Goal: Task Accomplishment & Management: Complete application form

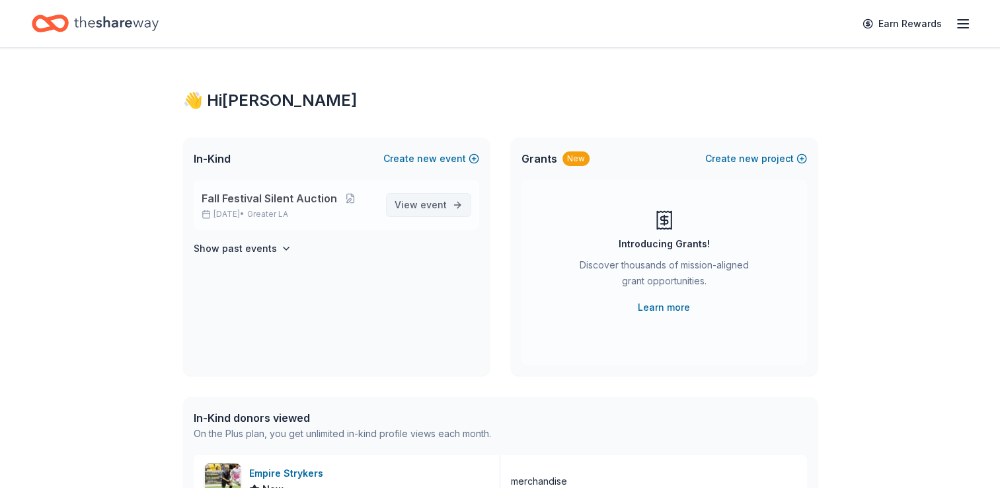
click at [432, 207] on span "event" at bounding box center [433, 204] width 26 height 11
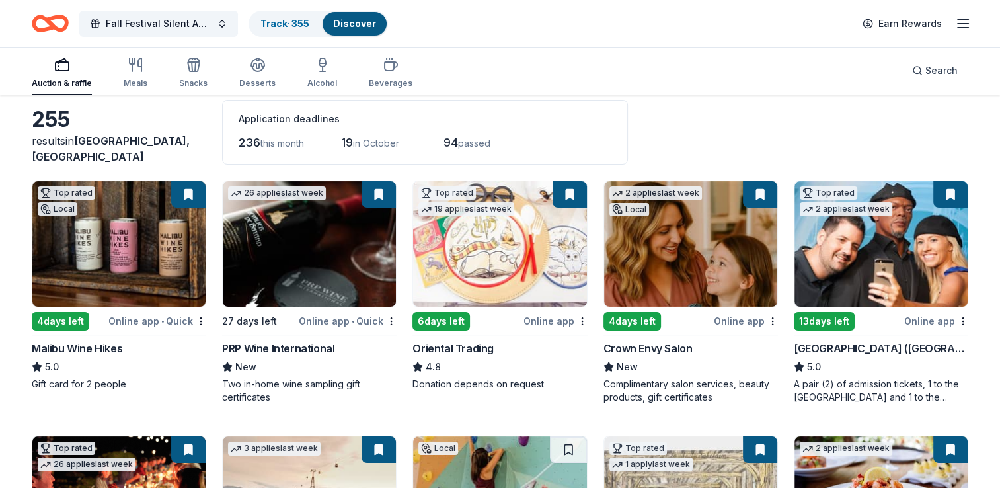
scroll to position [66, 0]
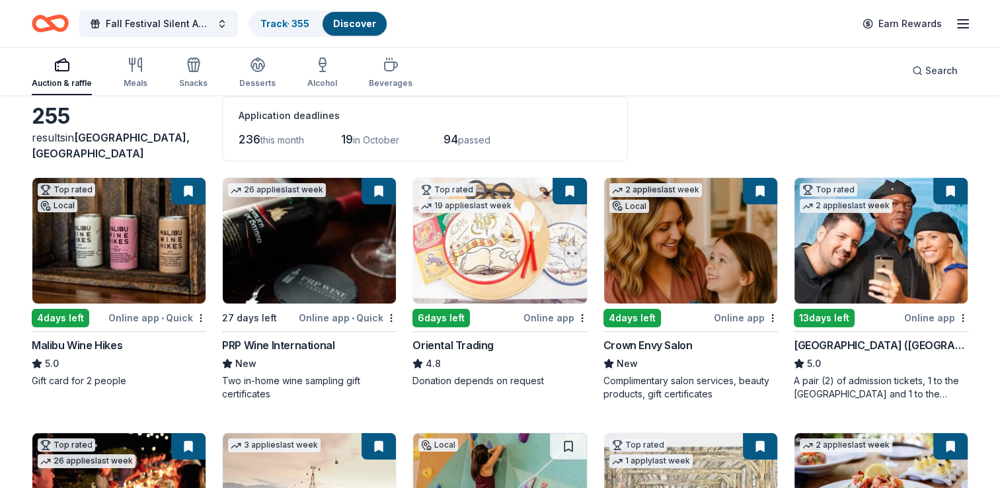
click at [451, 317] on div "6 days left" at bounding box center [441, 318] width 58 height 19
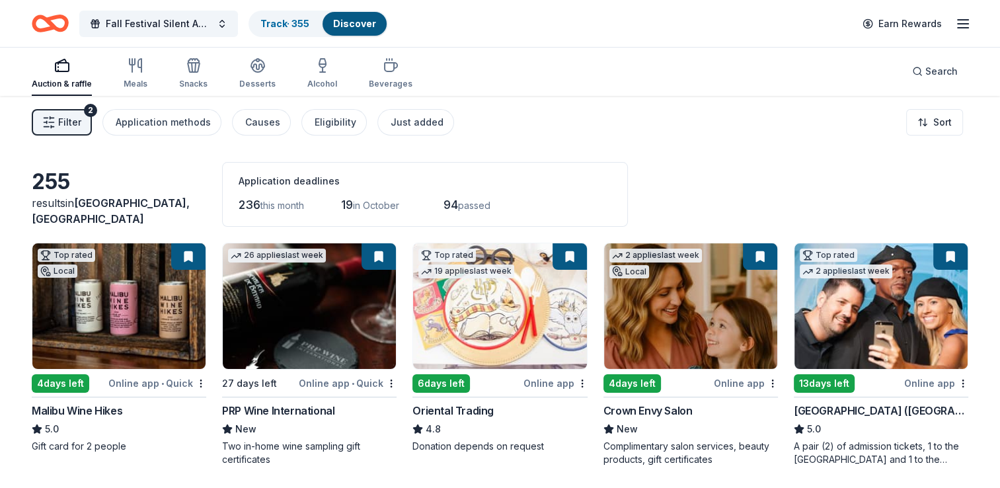
scroll to position [0, 0]
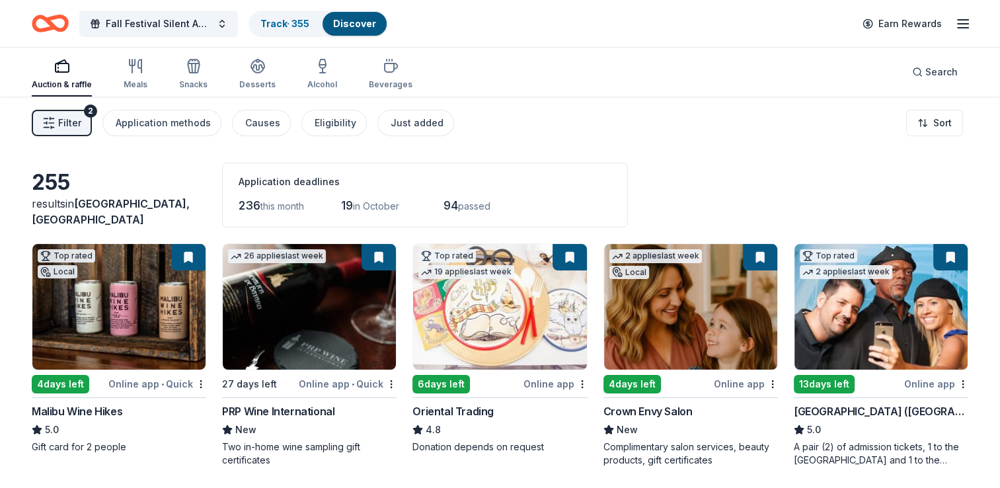
click at [453, 383] on div "6 days left" at bounding box center [441, 384] width 58 height 19
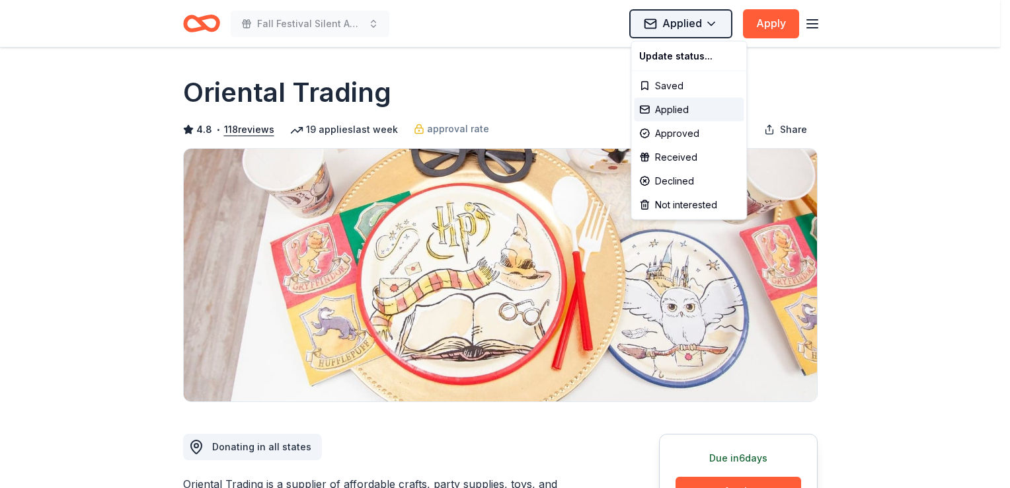
click at [714, 24] on html "Fall Festival Silent Auction Applied Apply Due [DATE] Share Oriental Trading 4.…" at bounding box center [505, 244] width 1010 height 488
click at [928, 111] on html "Fall Festival Silent Auction Applied Apply Due [DATE] Share Oriental Trading 4.…" at bounding box center [505, 244] width 1010 height 488
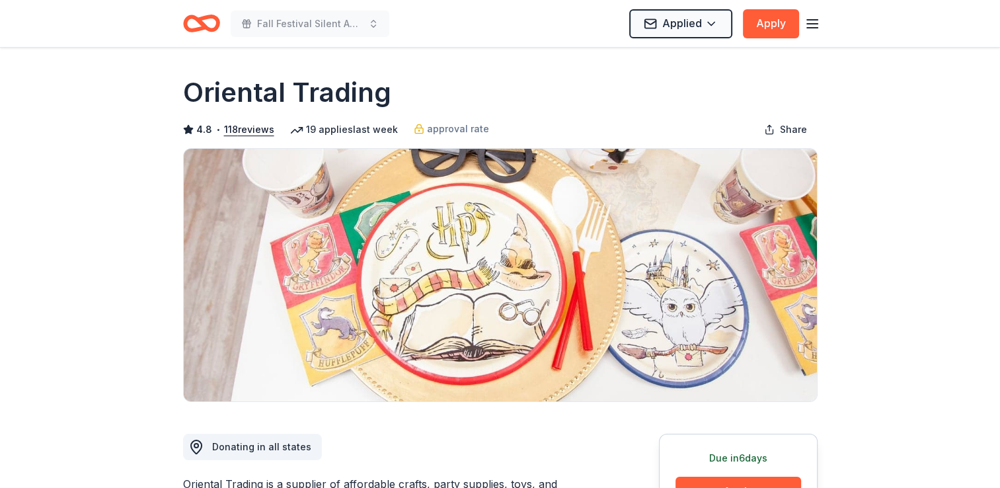
drag, startPoint x: 613, startPoint y: 81, endPoint x: 433, endPoint y: 95, distance: 180.4
click at [433, 95] on div "Oriental Trading" at bounding box center [500, 92] width 635 height 37
drag, startPoint x: 455, startPoint y: 85, endPoint x: 519, endPoint y: 55, distance: 71.0
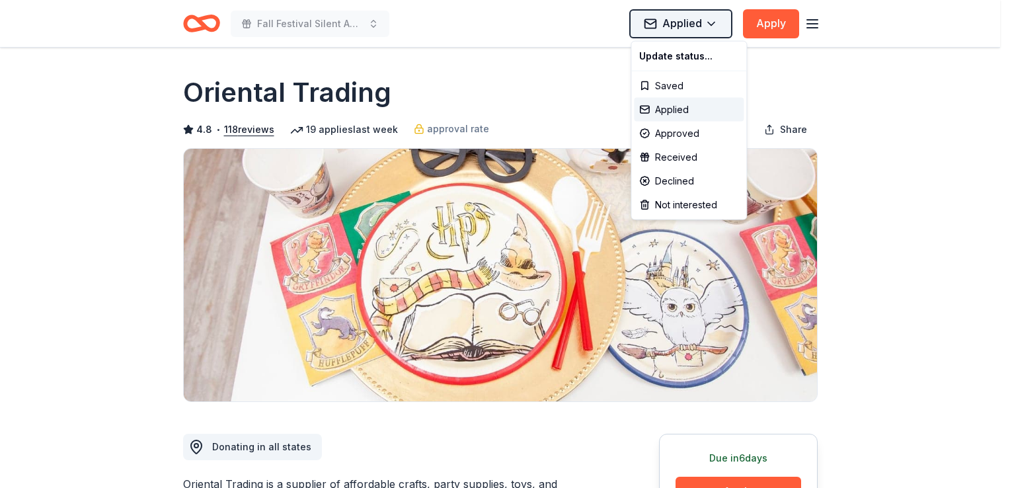
click at [695, 23] on html "Fall Festival Silent Auction Applied Apply Due [DATE] Share Oriental Trading 4.…" at bounding box center [505, 244] width 1010 height 488
click at [888, 287] on html "Fall Festival Silent Auction Applied Apply Due [DATE] Share Oriental Trading 4.…" at bounding box center [505, 244] width 1010 height 488
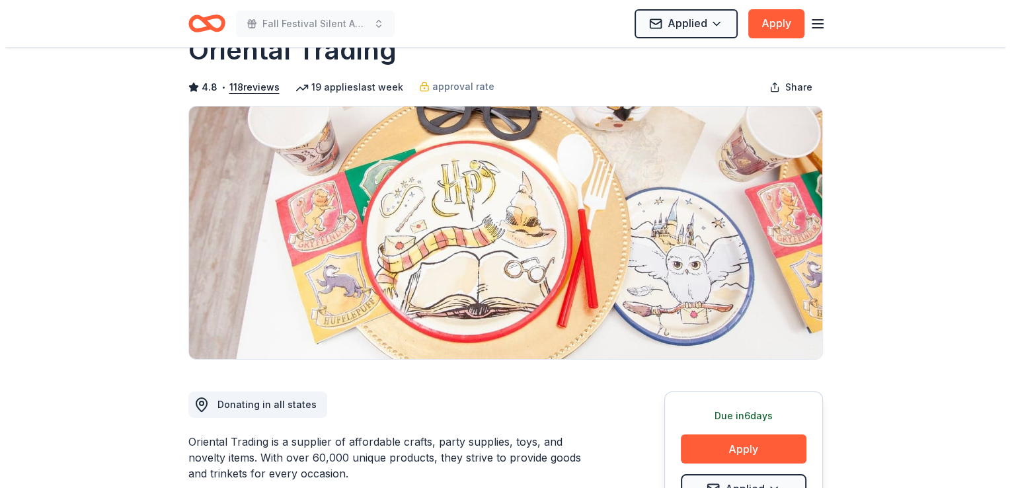
scroll to position [132, 0]
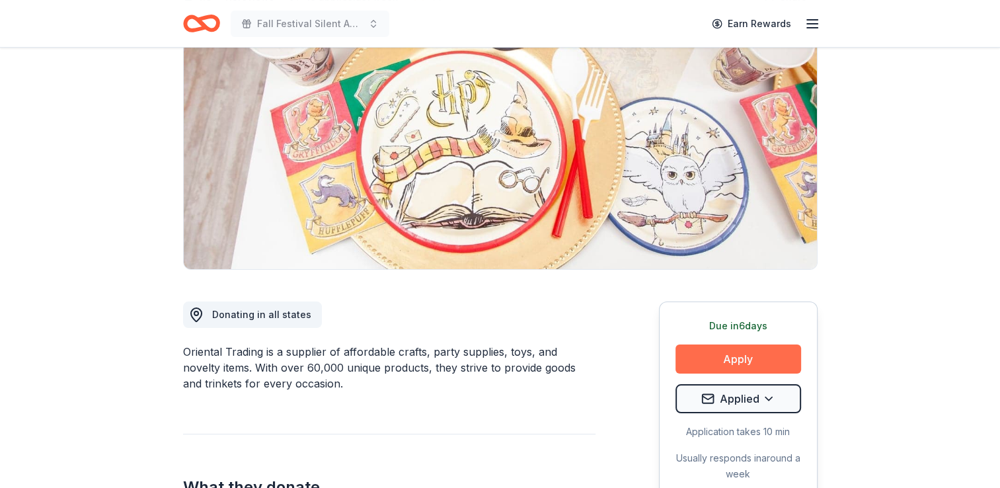
click at [726, 354] on button "Apply" at bounding box center [739, 358] width 126 height 29
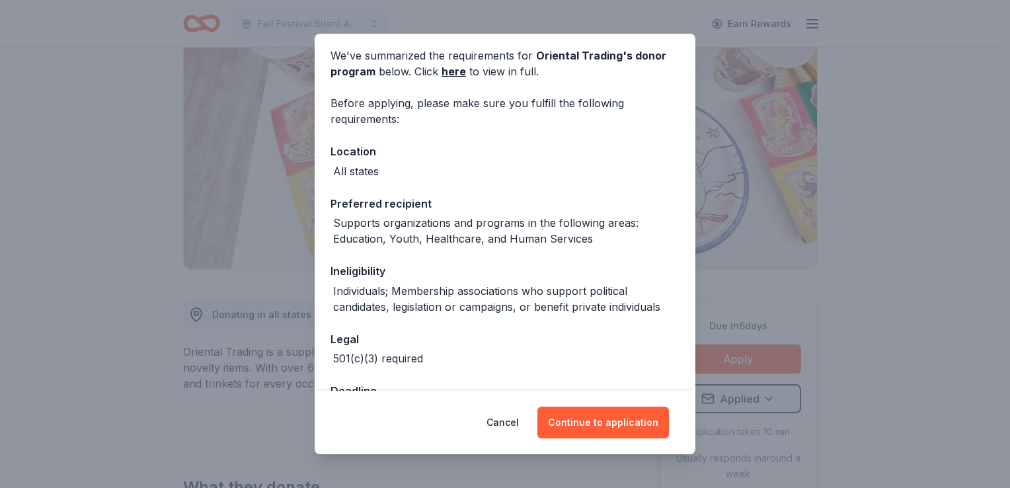
scroll to position [95, 0]
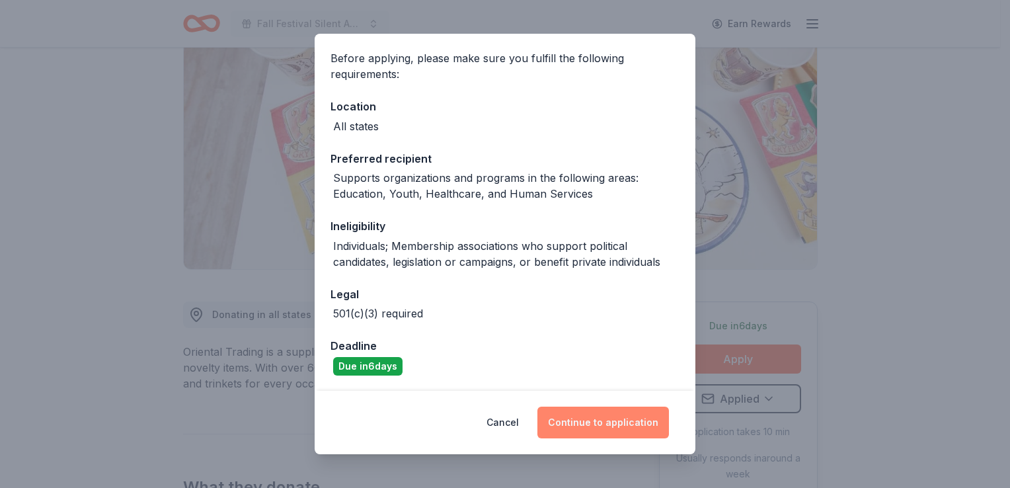
click at [629, 422] on button "Continue to application" at bounding box center [603, 423] width 132 height 32
